Goal: Information Seeking & Learning: Understand process/instructions

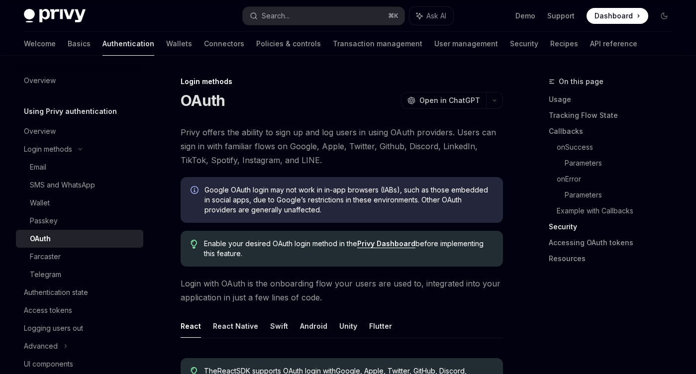
scroll to position [2151, 0]
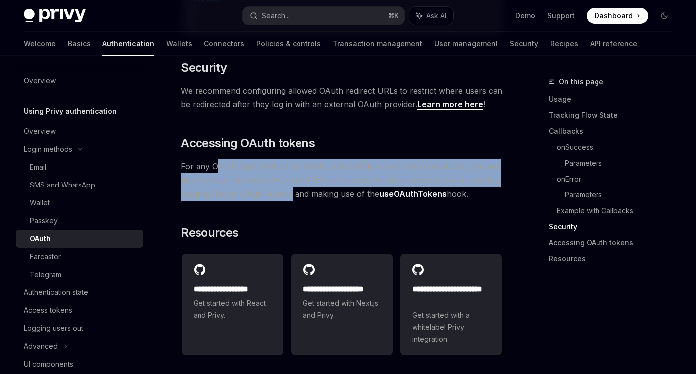
drag, startPoint x: 214, startPoint y: 176, endPoint x: 291, endPoint y: 211, distance: 83.7
click at [291, 201] on span "For any OAuth login method for which you configure your own credentials, you ar…" at bounding box center [342, 180] width 322 height 42
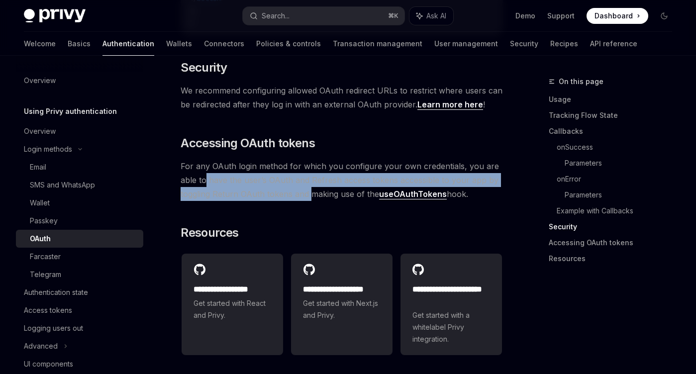
drag, startPoint x: 309, startPoint y: 208, endPoint x: 207, endPoint y: 192, distance: 103.3
click at [207, 192] on span "For any OAuth login method for which you configure your own credentials, you ar…" at bounding box center [342, 180] width 322 height 42
drag, startPoint x: 207, startPoint y: 192, endPoint x: 298, endPoint y: 208, distance: 92.6
click at [297, 201] on span "For any OAuth login method for which you configure your own credentials, you ar…" at bounding box center [342, 180] width 322 height 42
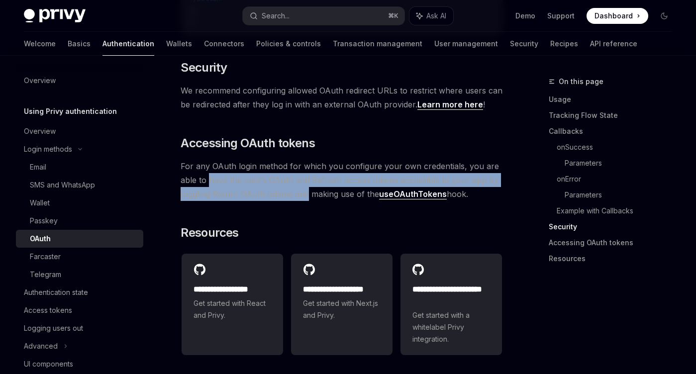
click at [298, 201] on span "For any OAuth login method for which you configure your own credentials, you ar…" at bounding box center [342, 180] width 322 height 42
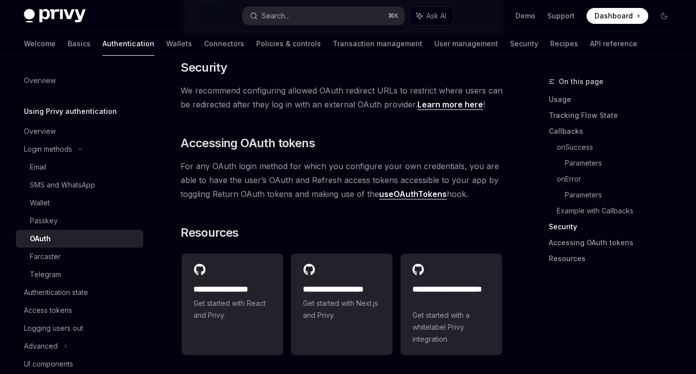
click at [298, 201] on span "For any OAuth login method for which you configure your own credentials, you ar…" at bounding box center [342, 180] width 322 height 42
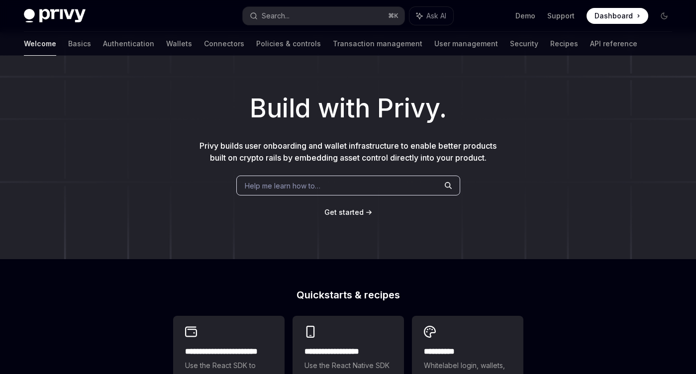
scroll to position [19, 0]
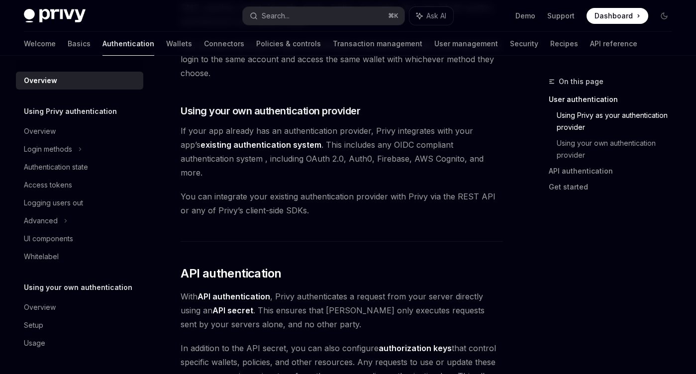
scroll to position [449, 0]
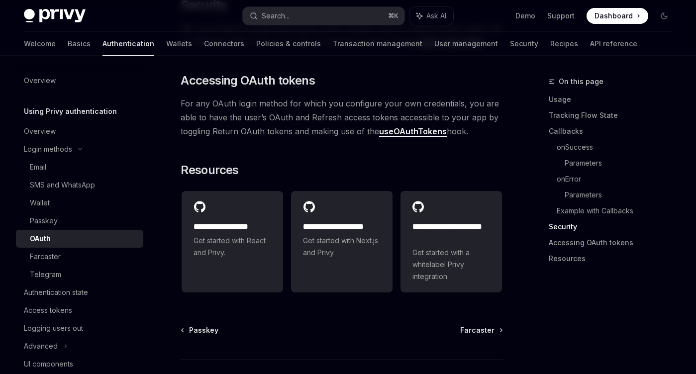
scroll to position [2213, 0]
click at [401, 138] on link "useOAuthTokens" at bounding box center [413, 132] width 68 height 10
type textarea "*"
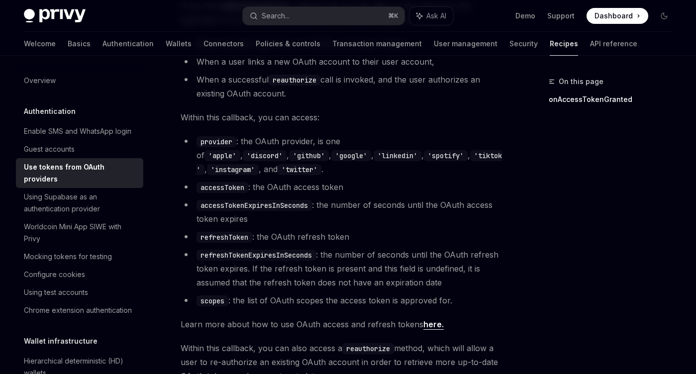
scroll to position [563, 0]
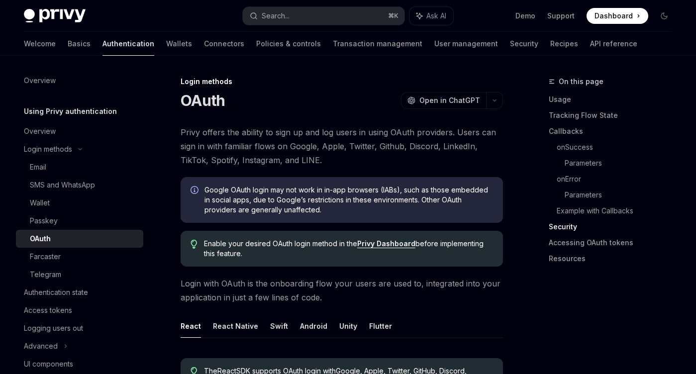
scroll to position [2151, 0]
